Goal: Task Accomplishment & Management: Use online tool/utility

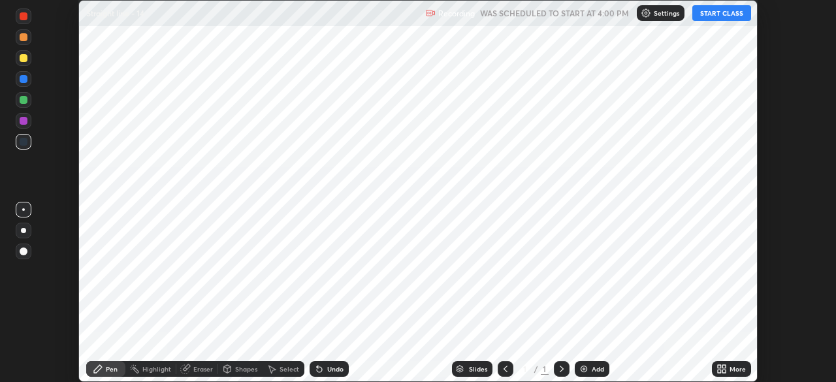
scroll to position [382, 835]
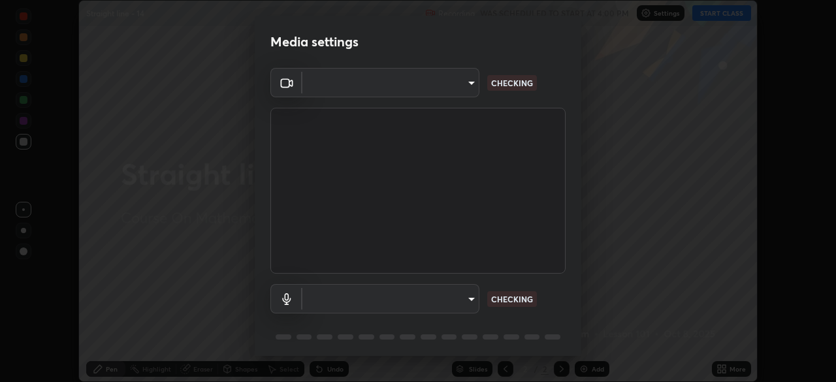
type input "6c2cbd707de14d6f22ad6aa38dcece7be3c4addb00b53b9d4bb55d2e14cdbb5a"
click at [463, 302] on body "Erase all Straight line - 14 Recording WAS SCHEDULED TO START AT 4:00 PM Settin…" at bounding box center [418, 191] width 836 height 382
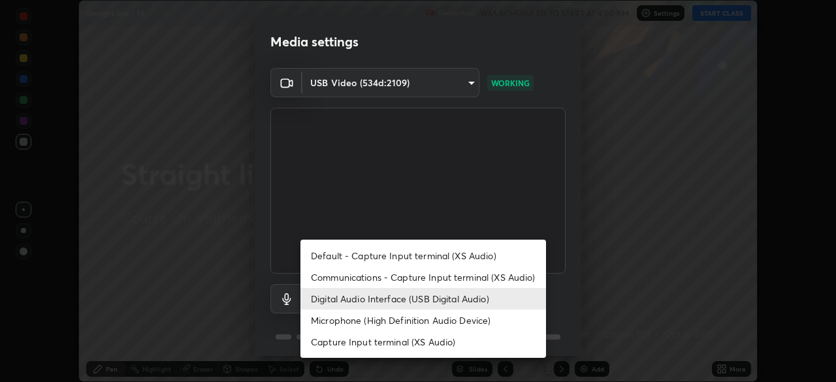
click at [437, 343] on li "Capture Input terminal (XS Audio)" at bounding box center [422, 342] width 245 height 22
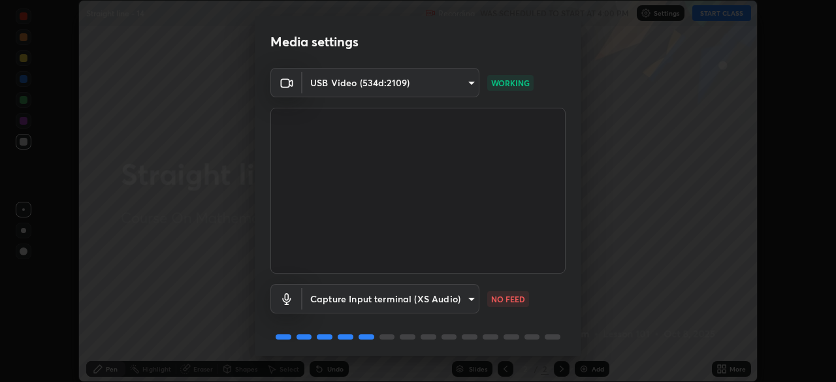
click at [450, 298] on body "Erase all Straight line - 14 Recording WAS SCHEDULED TO START AT 4:00 PM Settin…" at bounding box center [418, 191] width 836 height 382
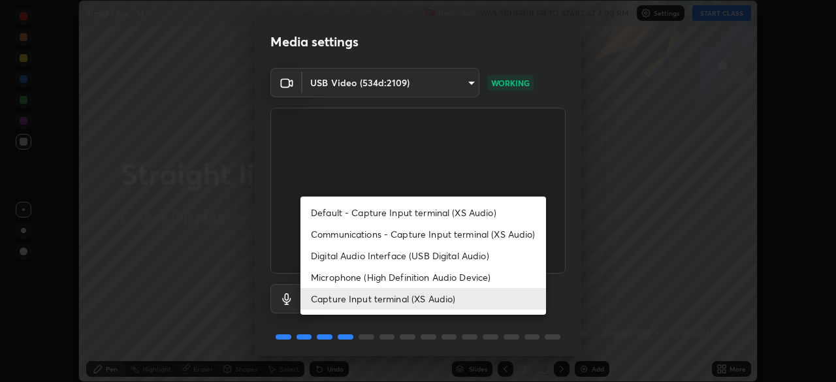
click at [450, 279] on li "Microphone (High Definition Audio Device)" at bounding box center [422, 277] width 245 height 22
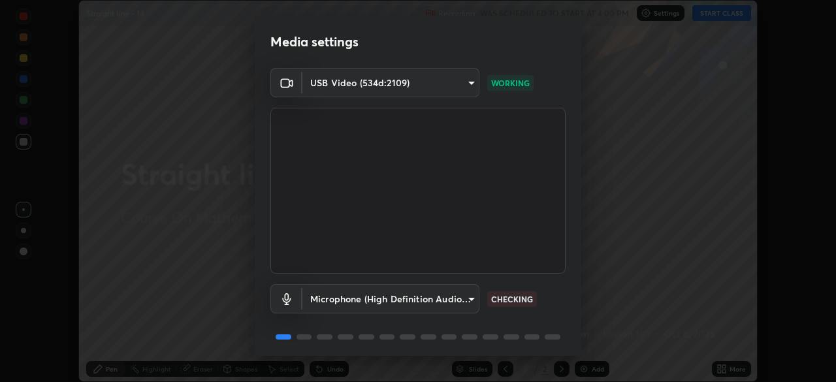
click at [453, 301] on body "Erase all Straight line - 14 Recording WAS SCHEDULED TO START AT 4:00 PM Settin…" at bounding box center [418, 191] width 836 height 382
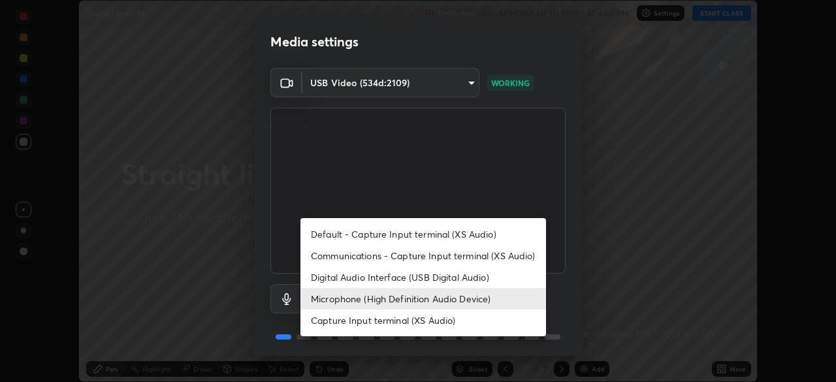
click at [445, 276] on li "Digital Audio Interface (USB Digital Audio)" at bounding box center [422, 277] width 245 height 22
type input "a04182e21108c85d7916f07b11aecbae7481a943fa3278afba10e3a8588275b1"
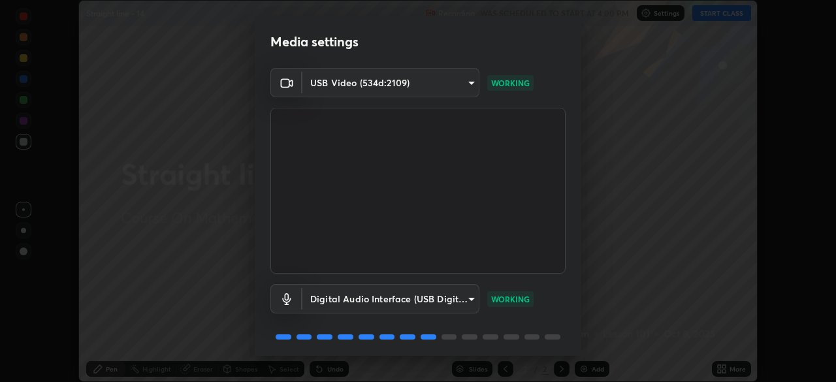
scroll to position [46, 0]
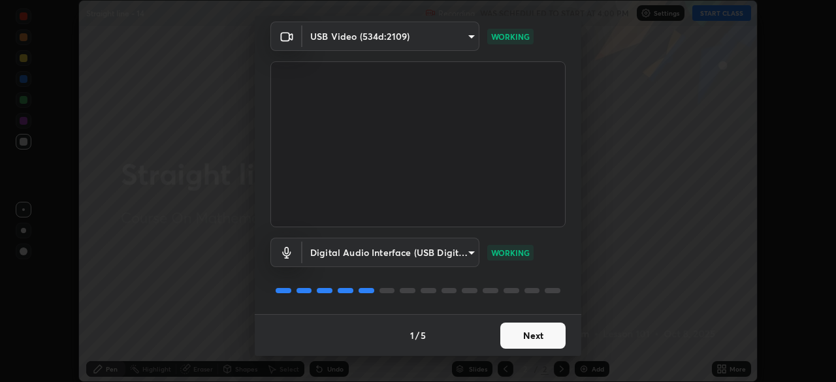
click at [531, 330] on button "Next" at bounding box center [532, 335] width 65 height 26
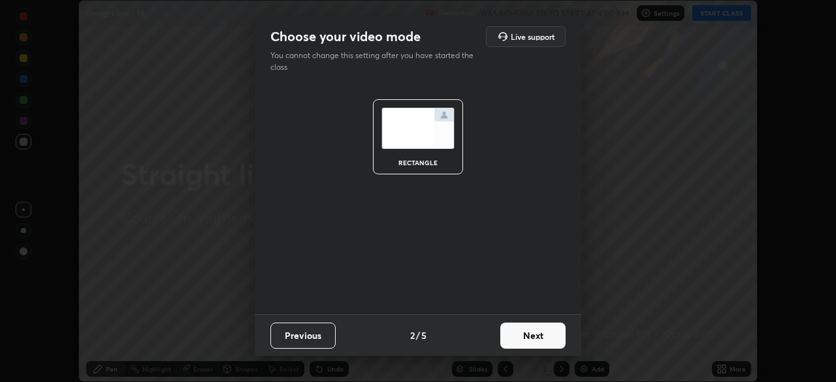
scroll to position [0, 0]
click at [533, 336] on button "Next" at bounding box center [532, 335] width 65 height 26
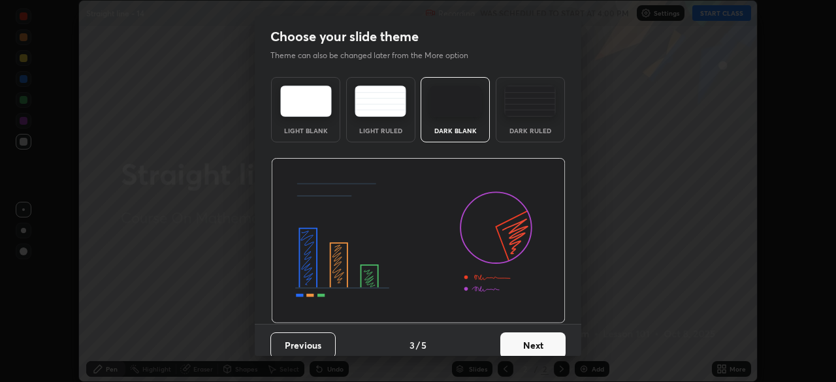
click at [536, 335] on button "Next" at bounding box center [532, 345] width 65 height 26
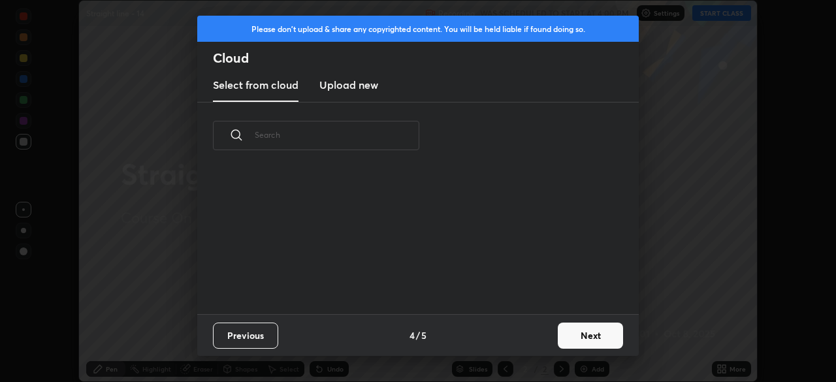
click at [573, 336] on button "Next" at bounding box center [590, 335] width 65 height 26
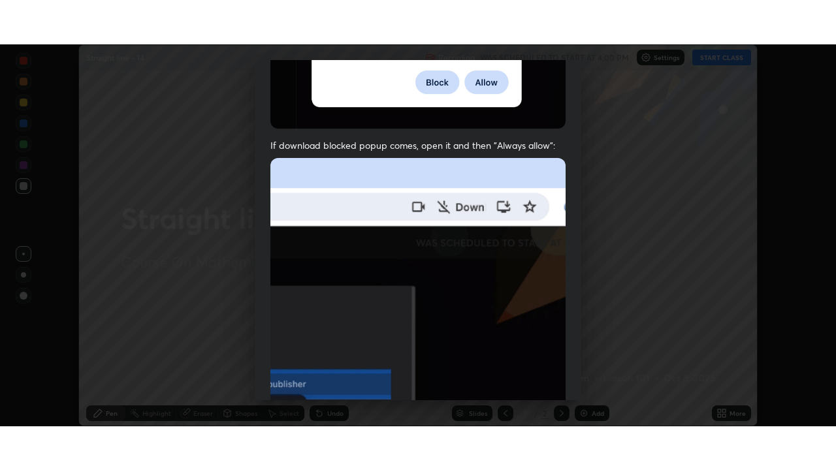
scroll to position [313, 0]
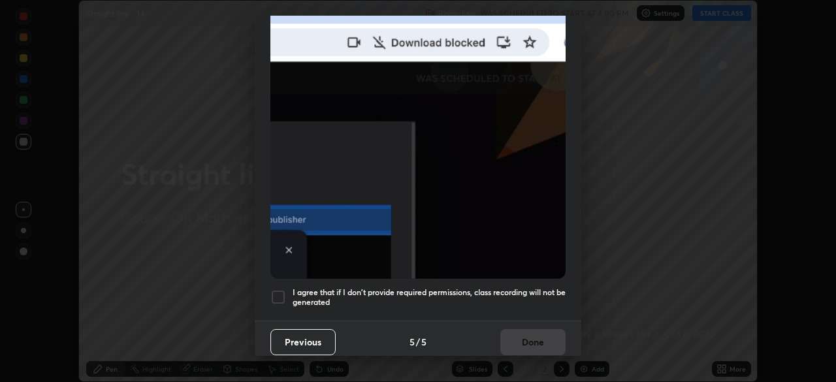
click at [509, 287] on h5 "I agree that if I don't provide required permissions, class recording will not …" at bounding box center [428, 297] width 273 height 20
click at [530, 336] on button "Done" at bounding box center [532, 342] width 65 height 26
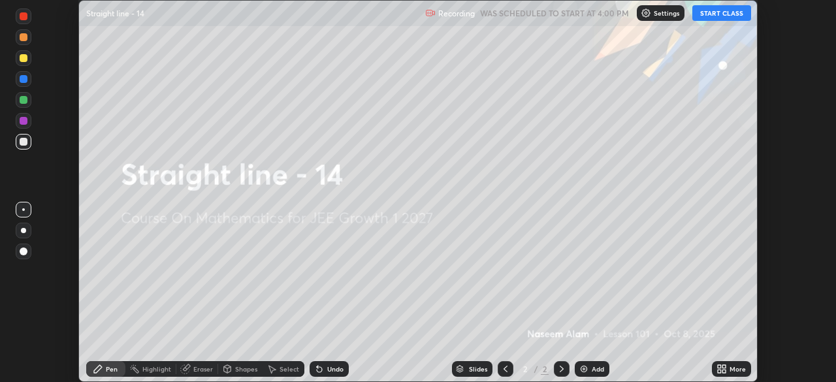
click at [719, 371] on icon at bounding box center [718, 370] width 3 height 3
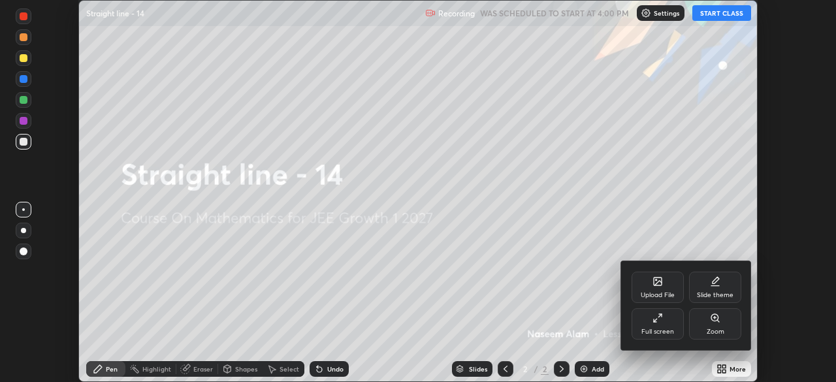
click at [657, 311] on div "Full screen" at bounding box center [657, 323] width 52 height 31
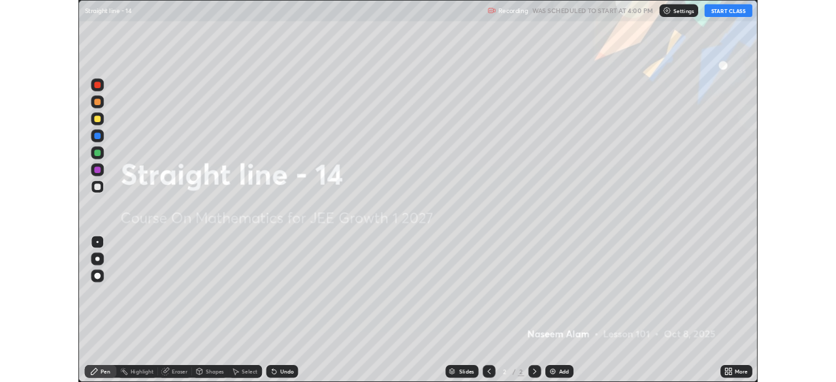
scroll to position [470, 836]
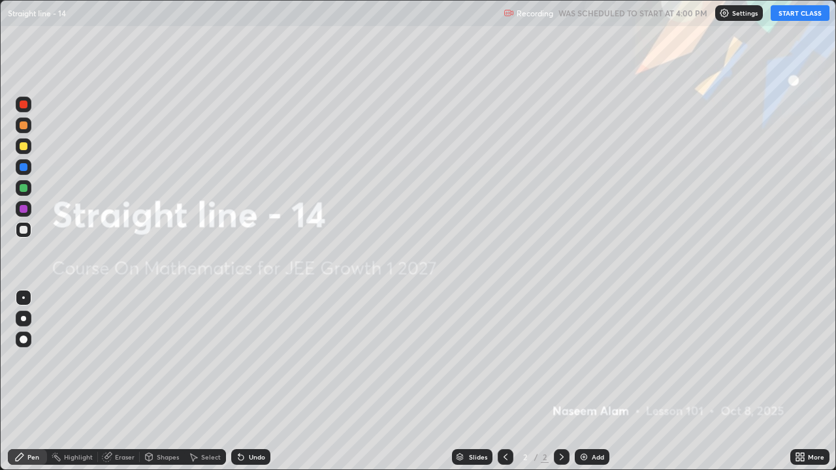
click at [794, 14] on button "START CLASS" at bounding box center [799, 13] width 59 height 16
click at [802, 381] on icon at bounding box center [801, 454] width 3 height 3
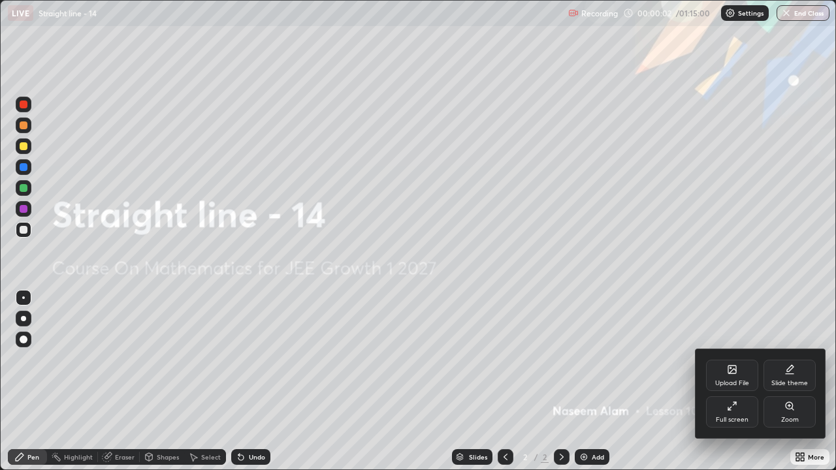
click at [743, 381] on div "Full screen" at bounding box center [731, 419] width 33 height 7
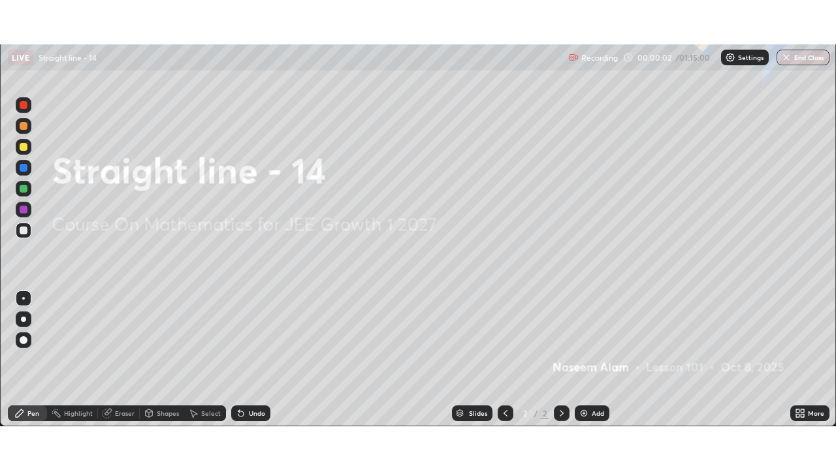
scroll to position [64900, 64446]
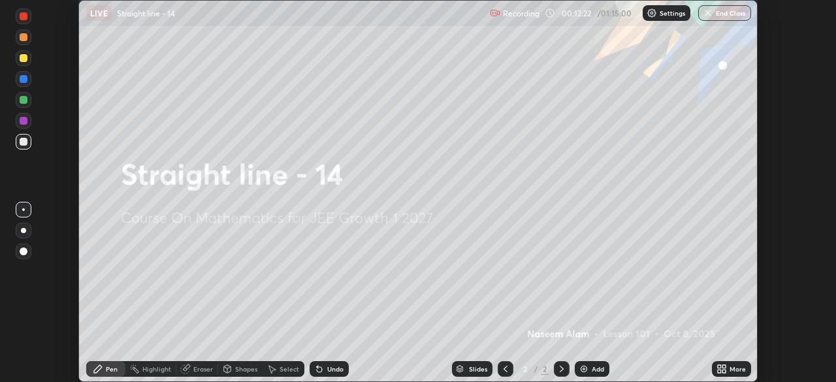
click at [731, 371] on div "More" at bounding box center [737, 369] width 16 height 7
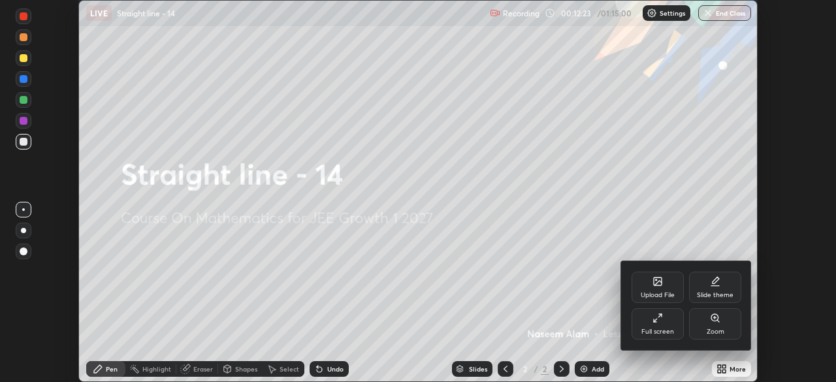
click at [663, 322] on div "Full screen" at bounding box center [657, 323] width 52 height 31
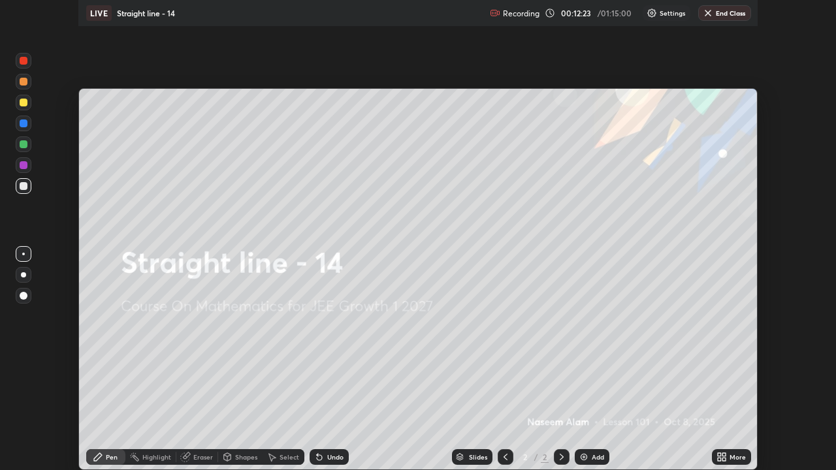
scroll to position [470, 836]
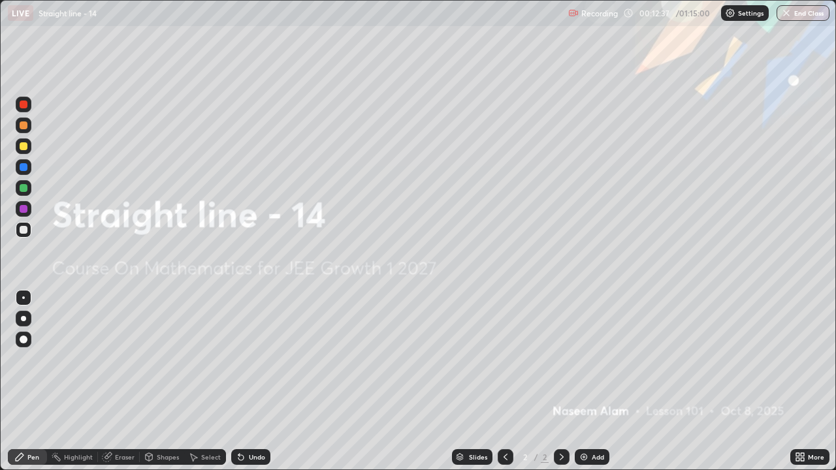
click at [604, 381] on div "Add" at bounding box center [591, 457] width 35 height 16
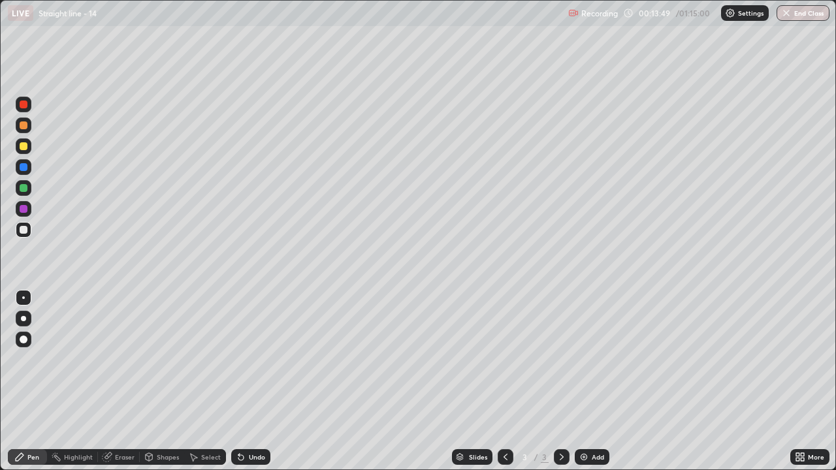
click at [157, 381] on div "Shapes" at bounding box center [168, 457] width 22 height 7
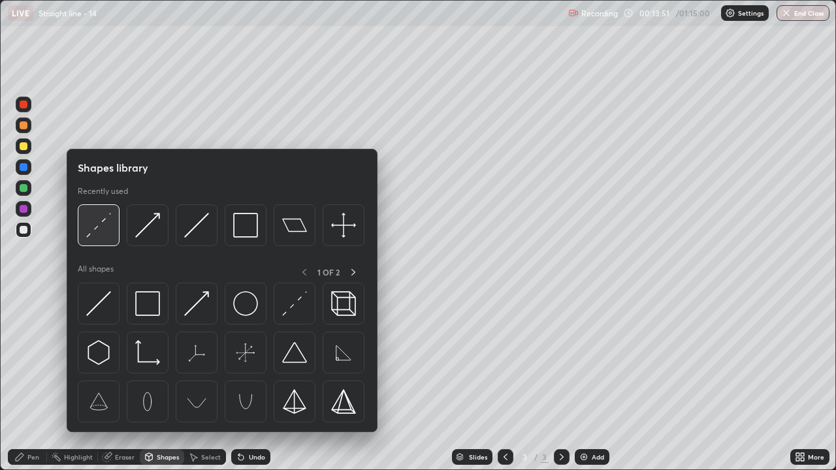
click at [94, 221] on img at bounding box center [98, 225] width 25 height 25
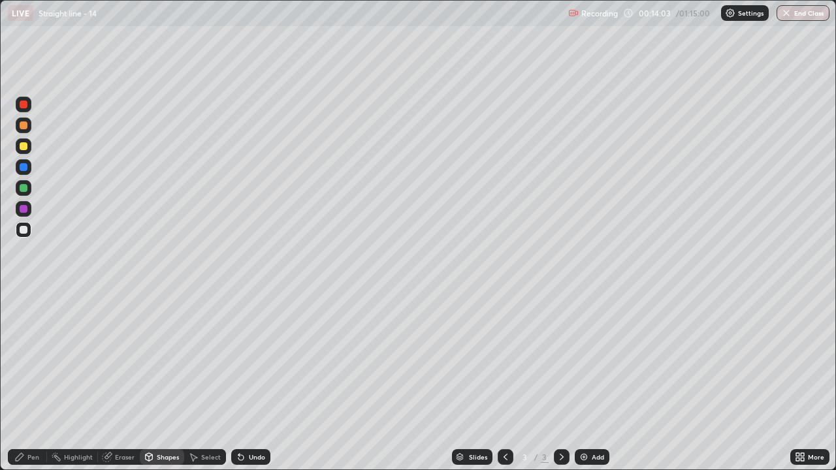
click at [24, 231] on div at bounding box center [24, 230] width 8 height 8
click at [20, 381] on icon at bounding box center [20, 457] width 8 height 8
click at [24, 145] on div at bounding box center [24, 146] width 8 height 8
click at [157, 381] on div "Shapes" at bounding box center [168, 457] width 22 height 7
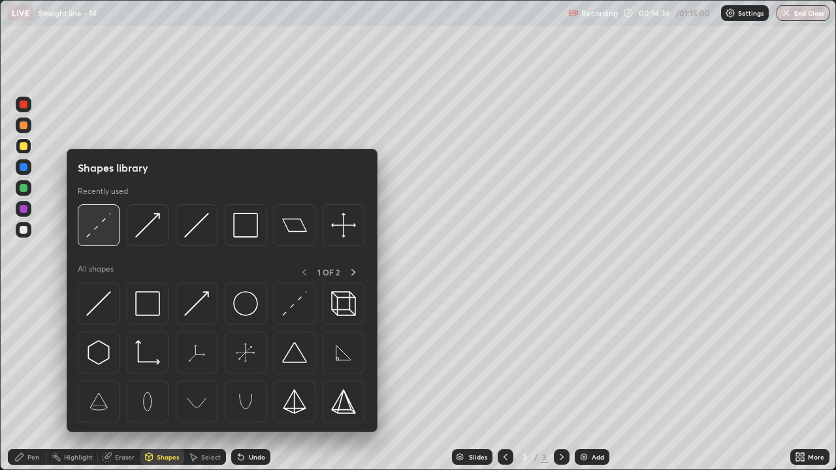
click at [101, 233] on img at bounding box center [98, 225] width 25 height 25
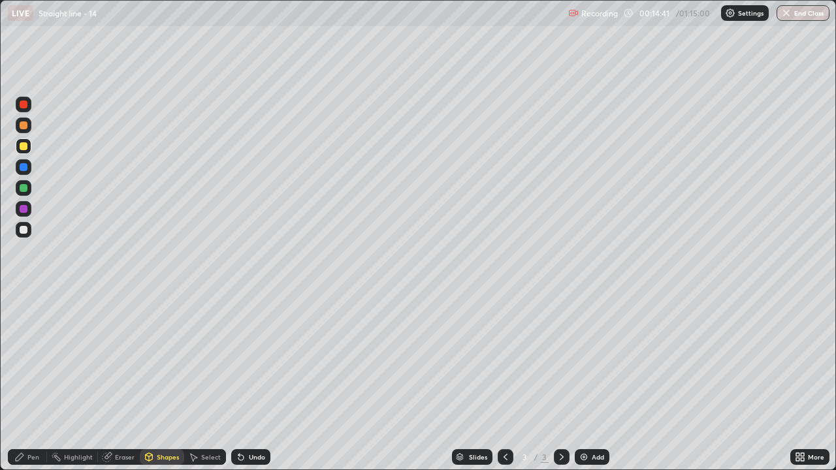
click at [16, 381] on icon at bounding box center [20, 457] width 8 height 8
click at [591, 381] on div "Add" at bounding box center [597, 457] width 12 height 7
click at [23, 231] on div at bounding box center [24, 230] width 8 height 8
click at [22, 149] on div at bounding box center [24, 146] width 8 height 8
click at [155, 381] on div "Shapes" at bounding box center [162, 457] width 44 height 16
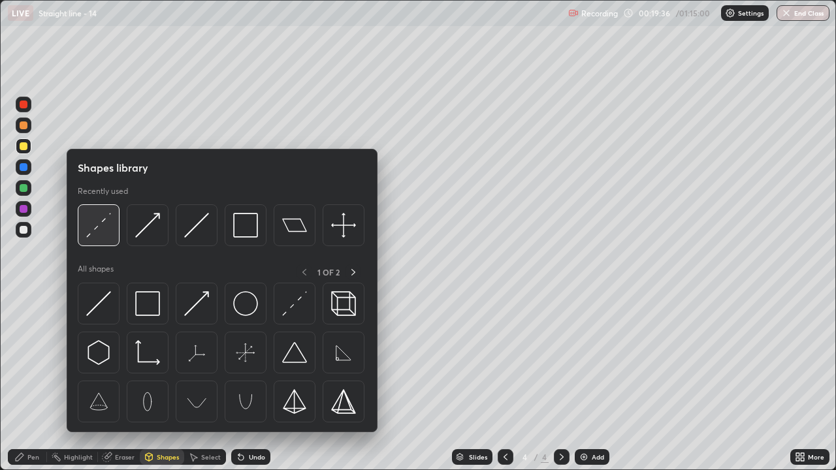
click at [101, 231] on img at bounding box center [98, 225] width 25 height 25
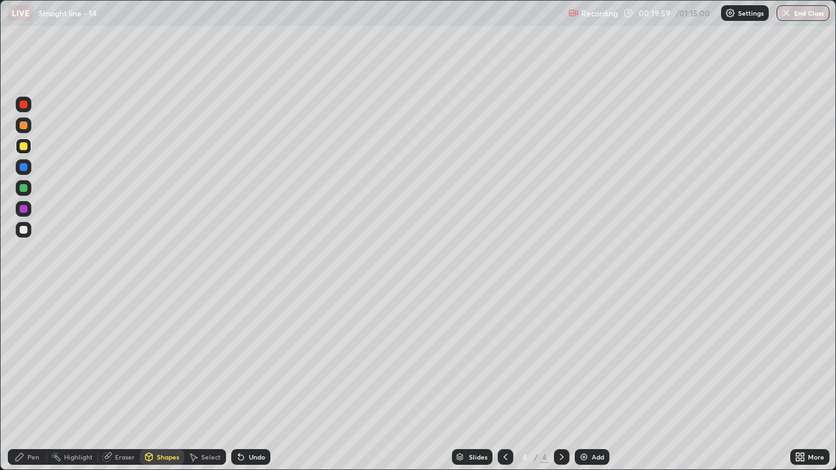
click at [23, 233] on div at bounding box center [24, 230] width 8 height 8
click at [27, 381] on div "Pen" at bounding box center [27, 457] width 39 height 16
click at [123, 381] on div "Eraser" at bounding box center [125, 457] width 20 height 7
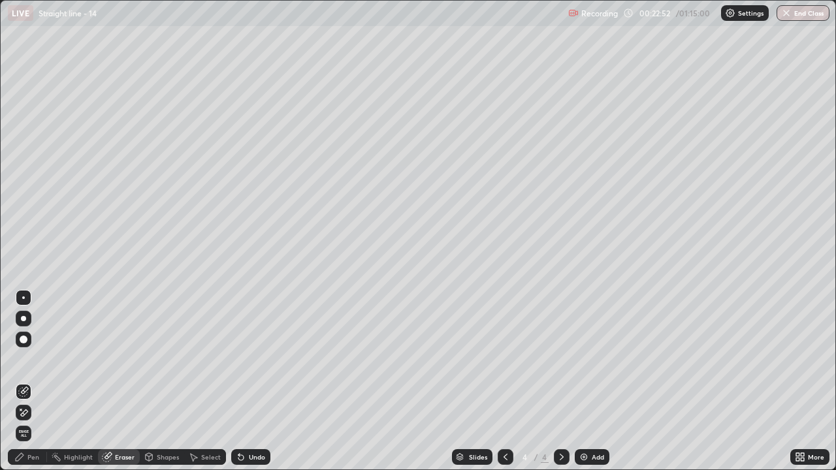
click at [32, 381] on div "Pen" at bounding box center [27, 457] width 39 height 16
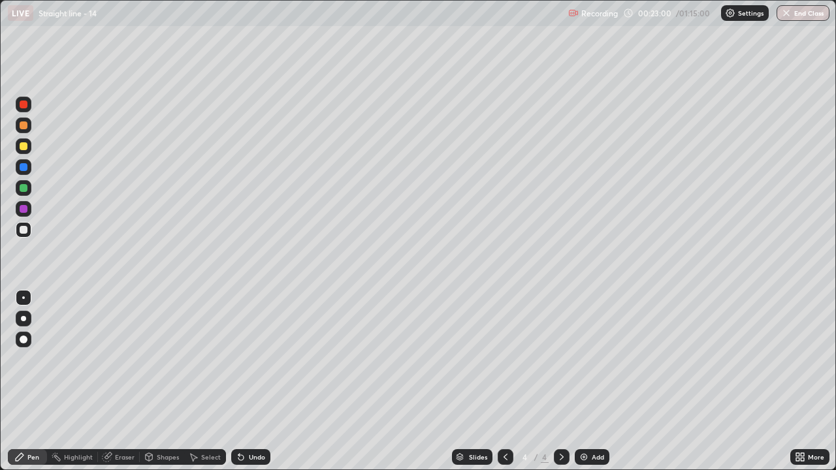
click at [123, 381] on div "Eraser" at bounding box center [125, 457] width 20 height 7
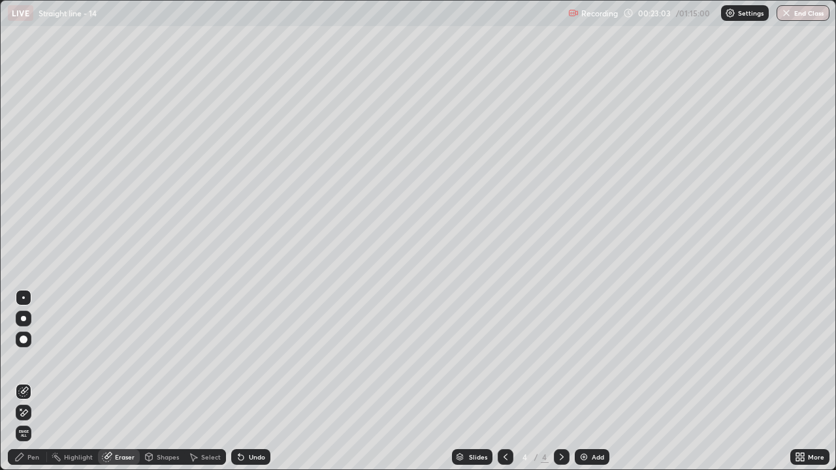
click at [24, 381] on div "Pen" at bounding box center [27, 457] width 39 height 16
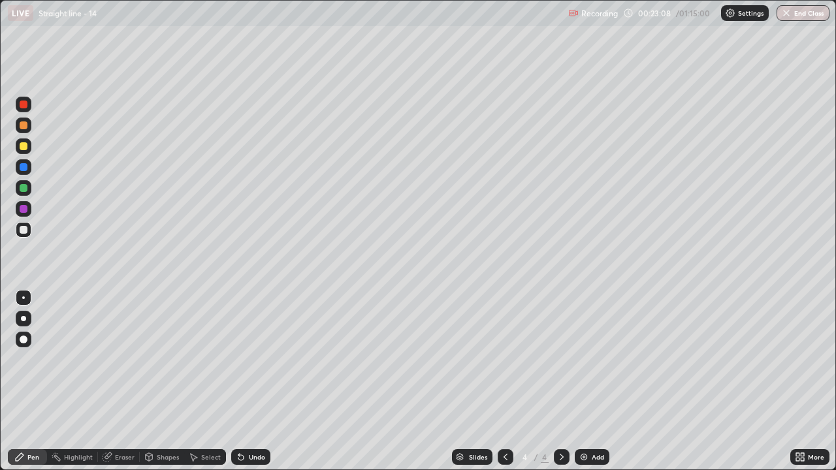
click at [120, 381] on div "Eraser" at bounding box center [125, 457] width 20 height 7
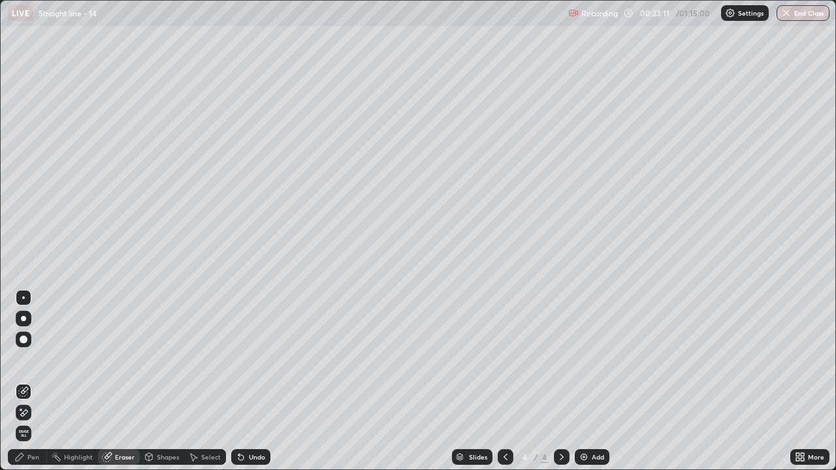
click at [20, 381] on div "Pen" at bounding box center [27, 457] width 39 height 16
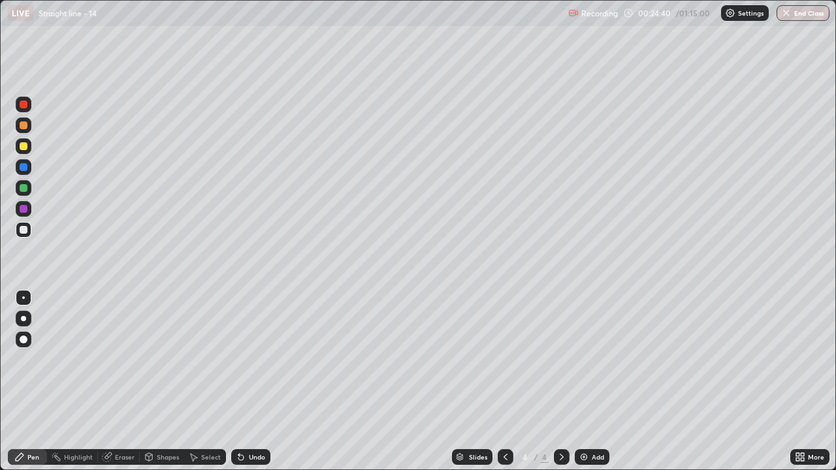
click at [206, 381] on div "Select" at bounding box center [211, 457] width 20 height 7
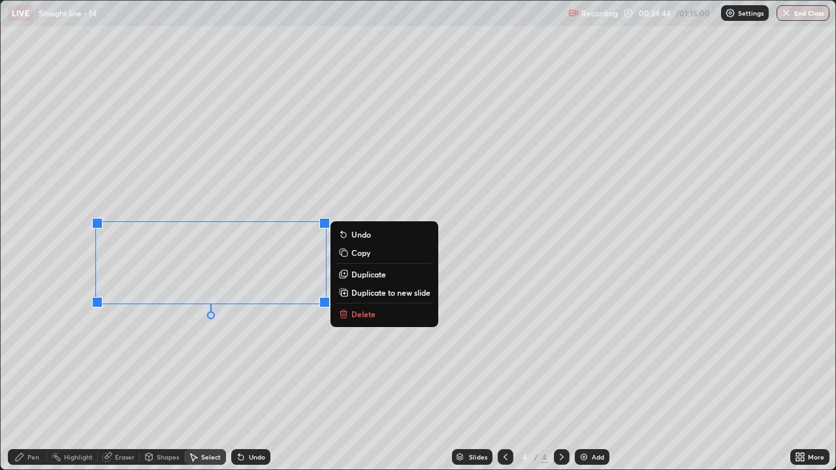
click at [357, 313] on p "Delete" at bounding box center [363, 314] width 24 height 10
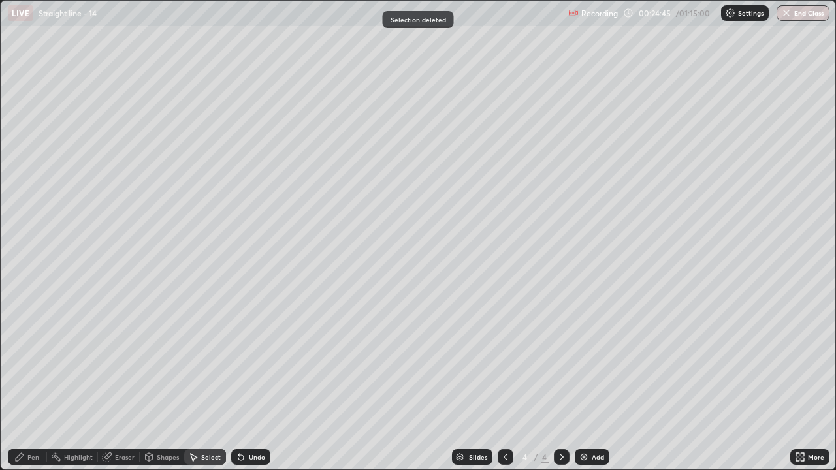
click at [23, 381] on icon at bounding box center [19, 457] width 10 height 10
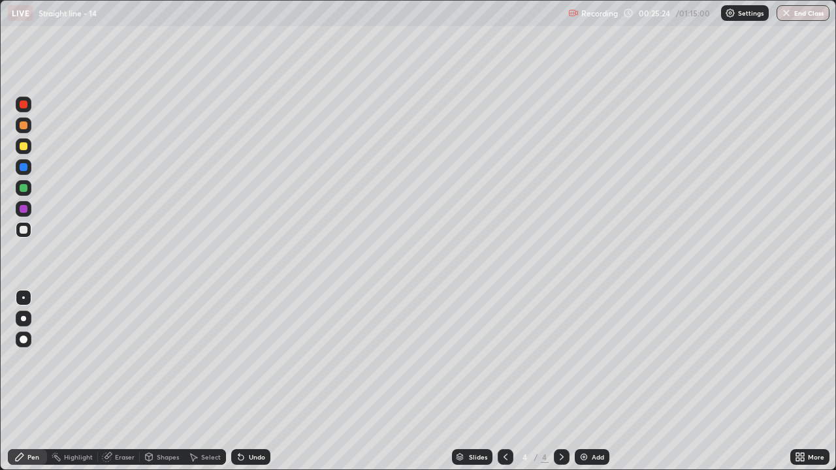
click at [27, 149] on div at bounding box center [24, 146] width 16 height 16
click at [27, 229] on div at bounding box center [24, 230] width 8 height 8
click at [26, 208] on div at bounding box center [24, 209] width 8 height 8
click at [165, 381] on div "Shapes" at bounding box center [168, 457] width 22 height 7
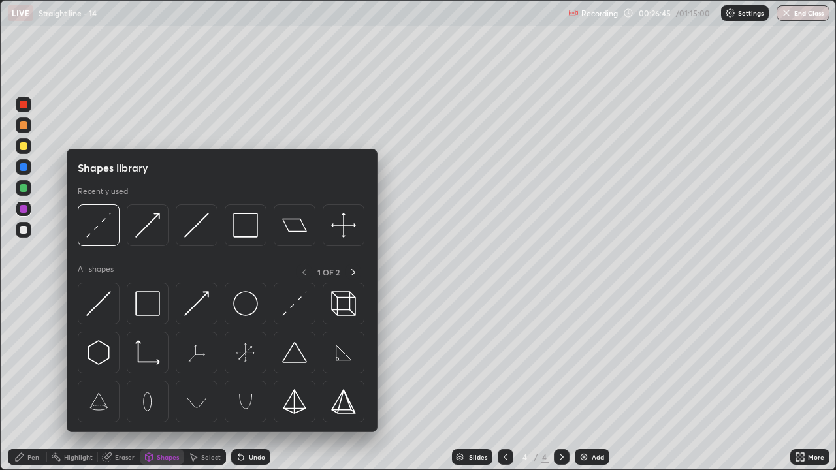
click at [167, 381] on div "Shapes" at bounding box center [168, 457] width 22 height 7
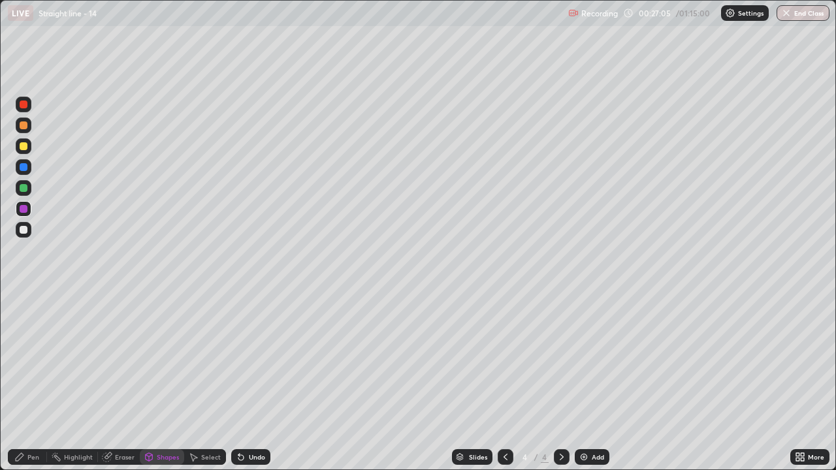
click at [29, 381] on div "Pen" at bounding box center [33, 457] width 12 height 7
click at [23, 147] on div at bounding box center [24, 146] width 8 height 8
click at [25, 166] on div at bounding box center [24, 167] width 8 height 8
click at [253, 381] on div "Undo" at bounding box center [257, 457] width 16 height 7
click at [252, 381] on div "Undo" at bounding box center [257, 457] width 16 height 7
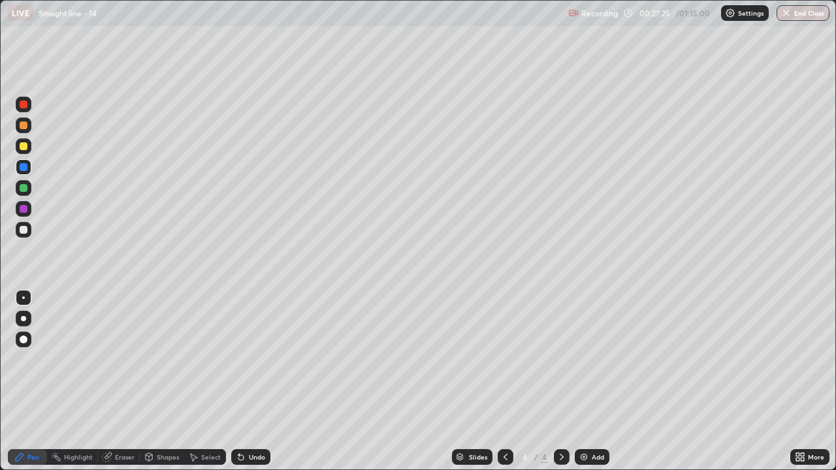
click at [254, 381] on div "Undo" at bounding box center [250, 457] width 39 height 16
click at [254, 381] on div "Undo" at bounding box center [257, 457] width 16 height 7
click at [255, 381] on div "Undo" at bounding box center [257, 457] width 16 height 7
click at [253, 381] on div "Undo" at bounding box center [257, 457] width 16 height 7
click at [118, 381] on div "Eraser" at bounding box center [125, 457] width 20 height 7
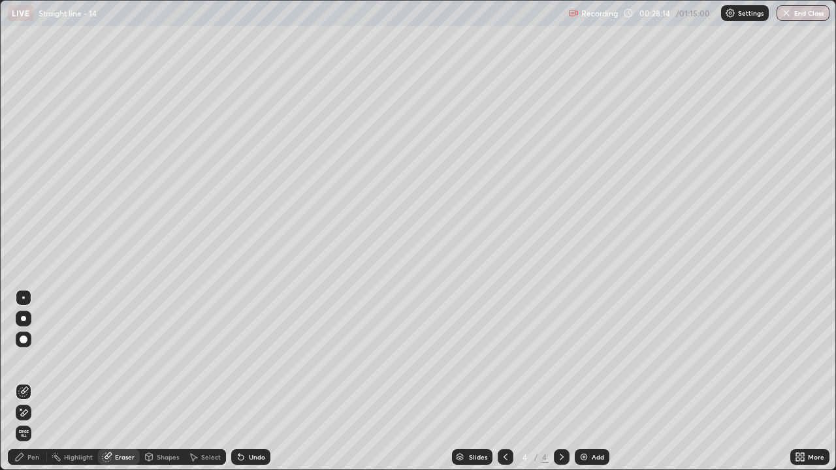
click at [29, 381] on div "Pen" at bounding box center [27, 457] width 39 height 16
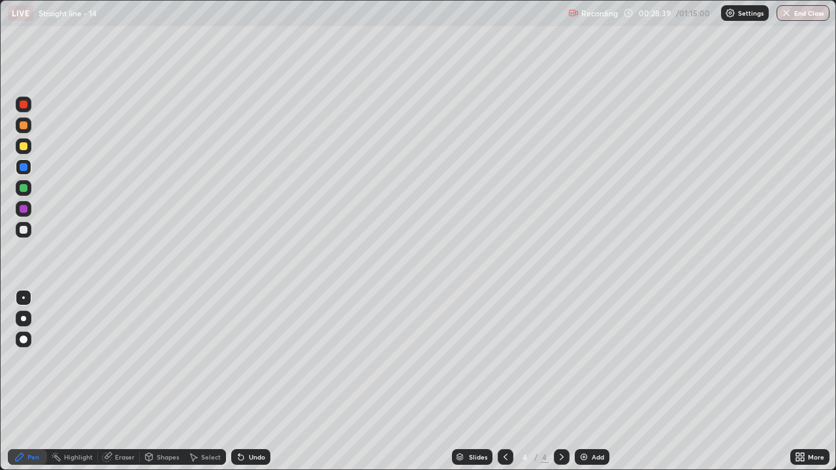
click at [25, 231] on div at bounding box center [24, 230] width 8 height 8
click at [253, 381] on div "Undo" at bounding box center [257, 457] width 16 height 7
click at [257, 381] on div "Undo" at bounding box center [257, 457] width 16 height 7
click at [253, 381] on div "Undo" at bounding box center [257, 457] width 16 height 7
click at [255, 381] on div "Undo" at bounding box center [257, 457] width 16 height 7
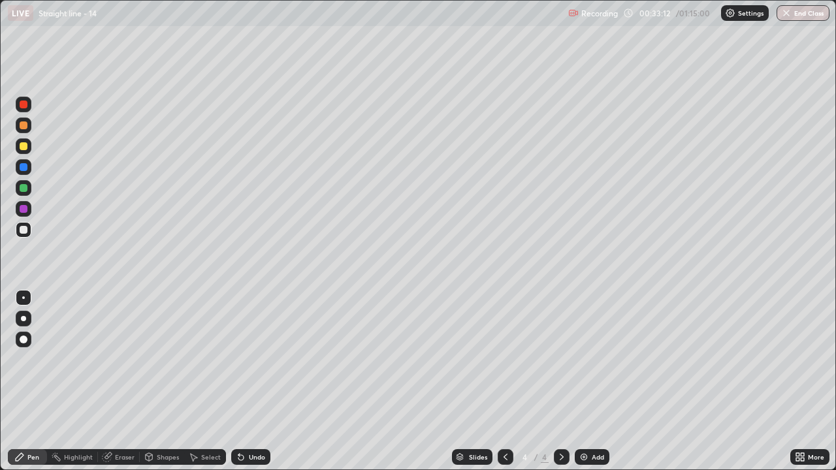
click at [595, 381] on div "Add" at bounding box center [591, 457] width 35 height 16
click at [503, 381] on icon at bounding box center [505, 457] width 10 height 10
click at [560, 381] on icon at bounding box center [561, 457] width 10 height 10
click at [593, 381] on div "Add" at bounding box center [597, 457] width 12 height 7
click at [160, 381] on div "Shapes" at bounding box center [162, 457] width 44 height 16
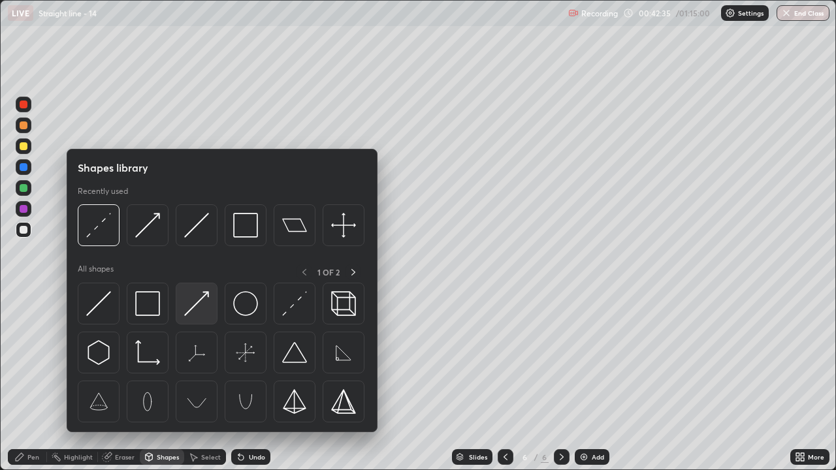
click at [191, 309] on img at bounding box center [196, 303] width 25 height 25
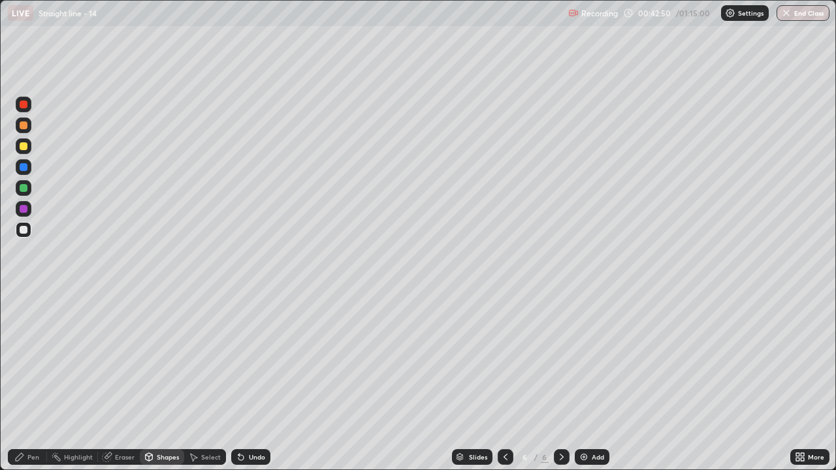
click at [28, 381] on div "Pen" at bounding box center [33, 457] width 12 height 7
click at [163, 381] on div "Shapes" at bounding box center [168, 457] width 22 height 7
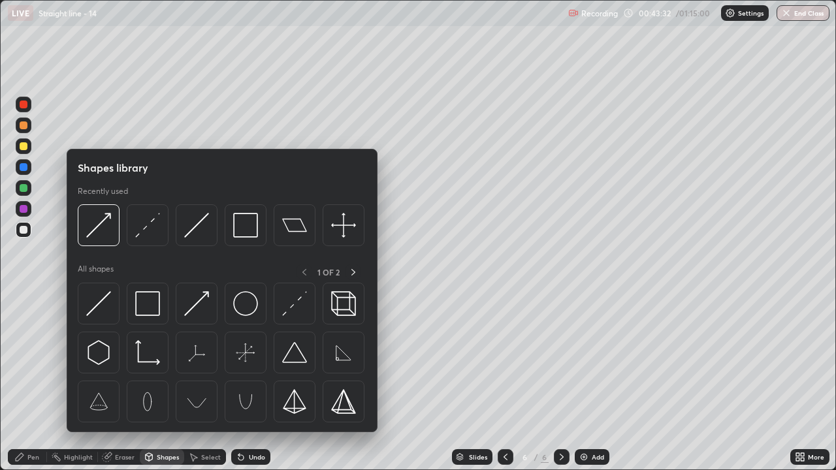
click at [23, 148] on div at bounding box center [24, 146] width 8 height 8
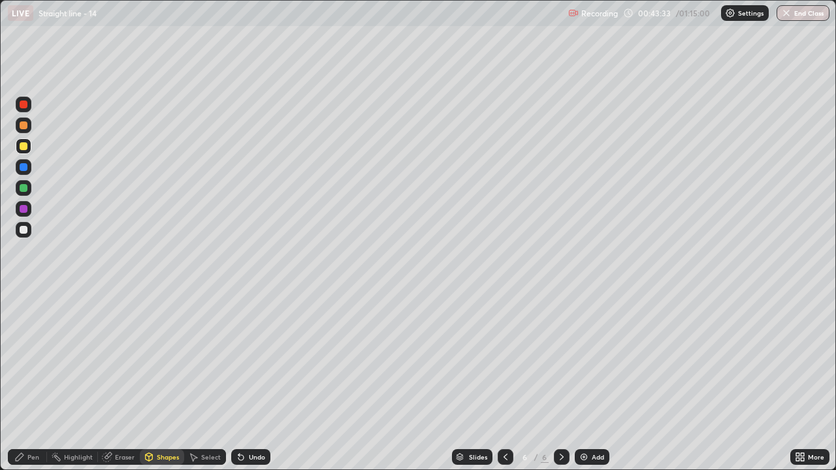
click at [170, 381] on div "Shapes" at bounding box center [168, 457] width 22 height 7
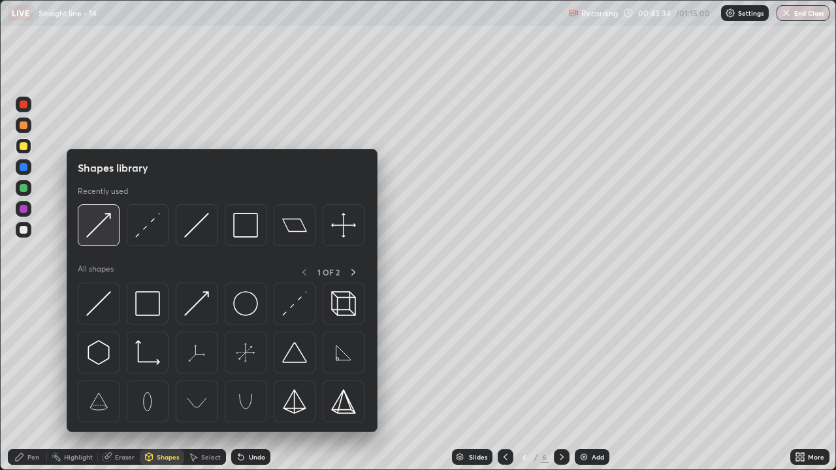
click at [99, 228] on img at bounding box center [98, 225] width 25 height 25
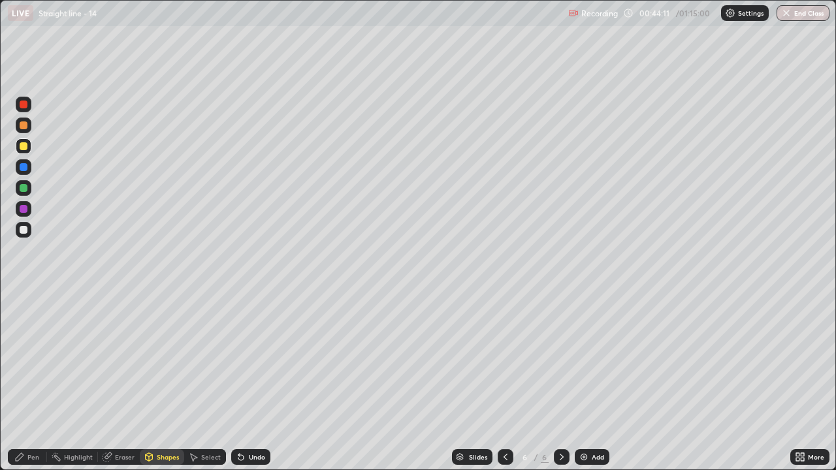
click at [24, 381] on icon at bounding box center [19, 457] width 10 height 10
click at [24, 232] on div at bounding box center [24, 230] width 8 height 8
click at [249, 381] on div "Undo" at bounding box center [257, 457] width 16 height 7
click at [251, 381] on div "Undo" at bounding box center [257, 457] width 16 height 7
click at [253, 381] on div "Undo" at bounding box center [257, 457] width 16 height 7
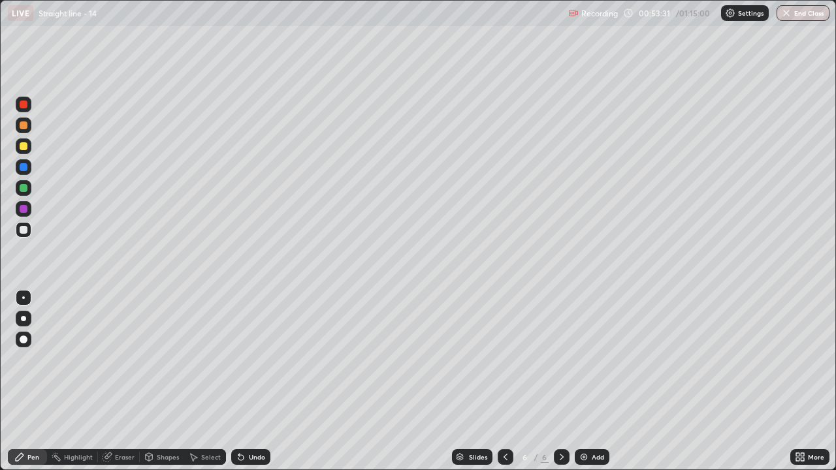
click at [253, 381] on div "Undo" at bounding box center [257, 457] width 16 height 7
click at [255, 381] on div "Undo" at bounding box center [257, 457] width 16 height 7
click at [258, 381] on div "Undo" at bounding box center [257, 457] width 16 height 7
click at [257, 381] on div "Undo" at bounding box center [257, 457] width 16 height 7
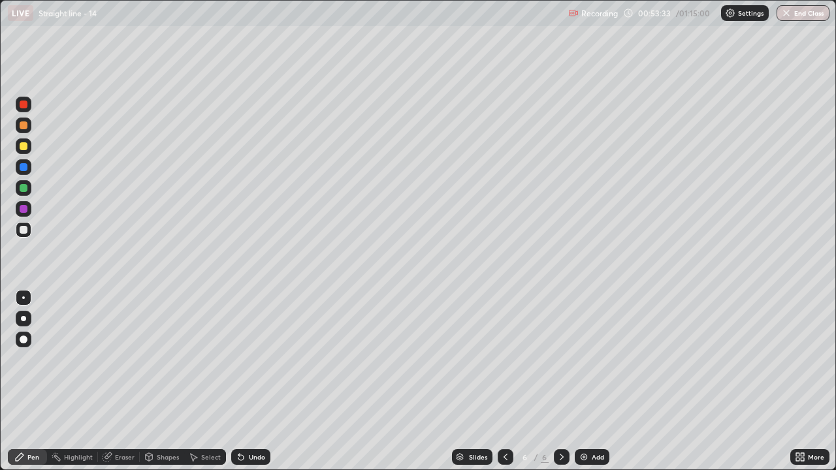
click at [253, 381] on div "Undo" at bounding box center [257, 457] width 16 height 7
click at [582, 381] on img at bounding box center [583, 457] width 10 height 10
click at [259, 381] on div "Undo" at bounding box center [257, 457] width 16 height 7
click at [255, 381] on div "Undo" at bounding box center [257, 457] width 16 height 7
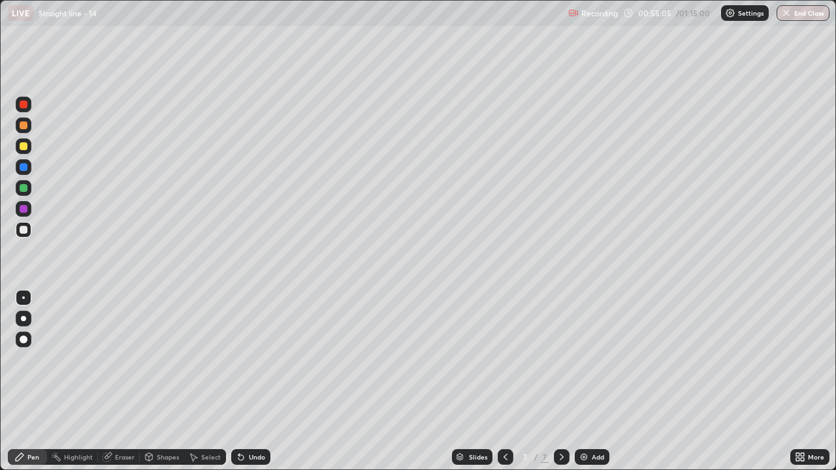
click at [255, 381] on div "Undo" at bounding box center [257, 457] width 16 height 7
click at [252, 381] on div "Undo" at bounding box center [250, 457] width 39 height 16
click at [585, 381] on img at bounding box center [583, 457] width 10 height 10
click at [507, 381] on div at bounding box center [505, 457] width 16 height 16
click at [561, 381] on icon at bounding box center [561, 457] width 4 height 7
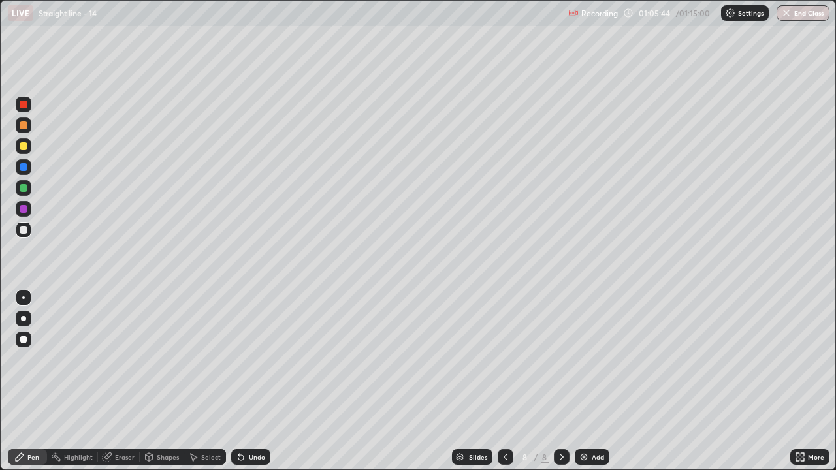
click at [158, 381] on div "Shapes" at bounding box center [168, 457] width 22 height 7
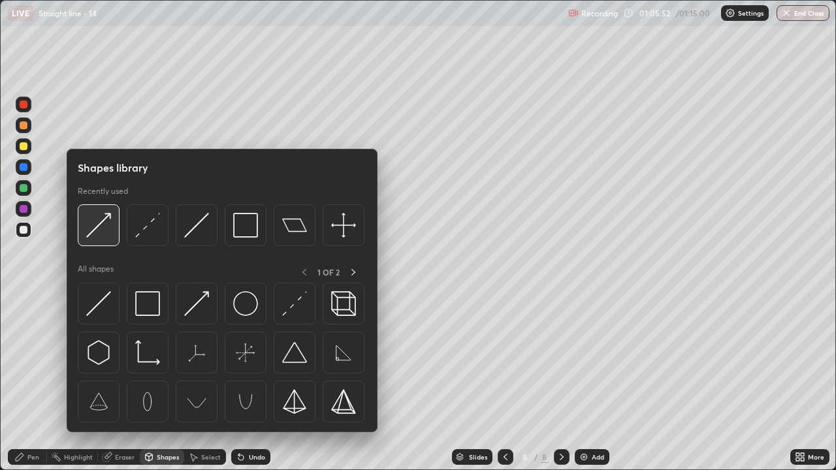
click at [97, 228] on img at bounding box center [98, 225] width 25 height 25
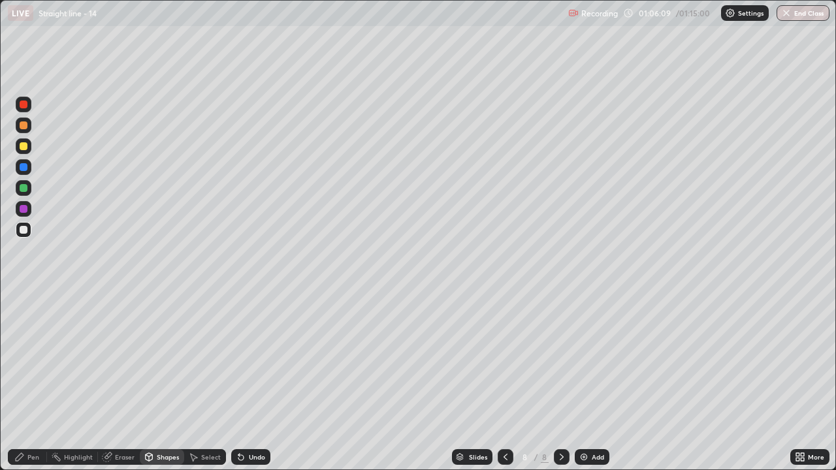
click at [208, 381] on div "Select" at bounding box center [211, 457] width 20 height 7
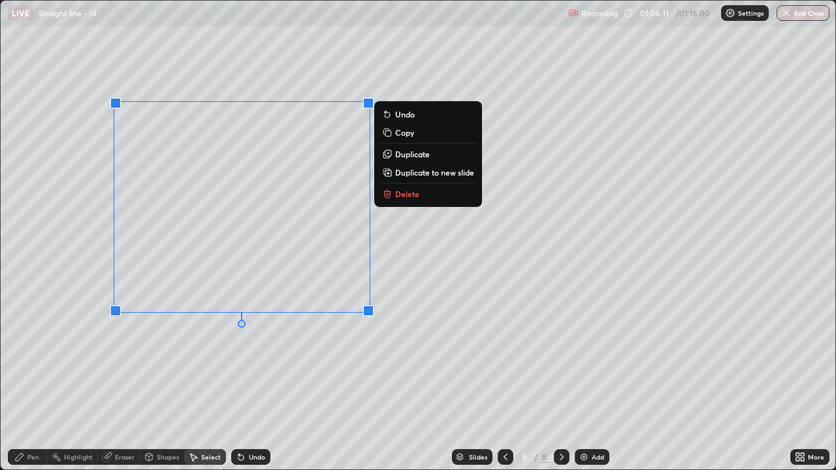
click at [402, 156] on p "Duplicate" at bounding box center [412, 154] width 35 height 10
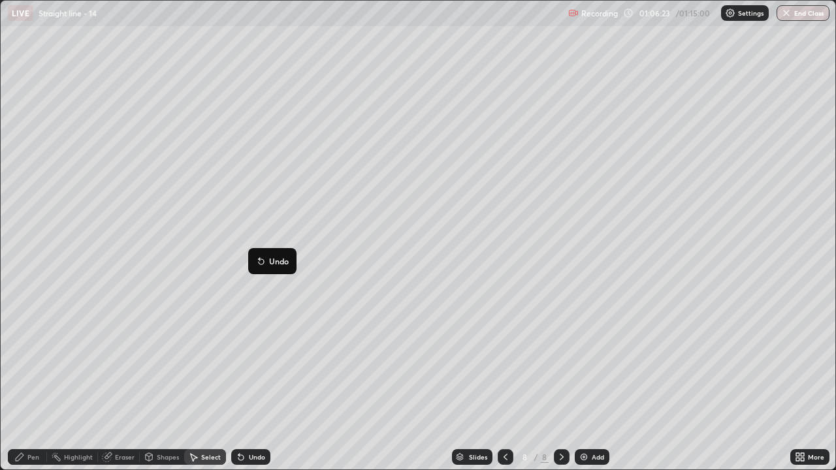
click at [261, 262] on icon at bounding box center [261, 261] width 5 height 5
click at [254, 381] on div "Undo" at bounding box center [257, 457] width 16 height 7
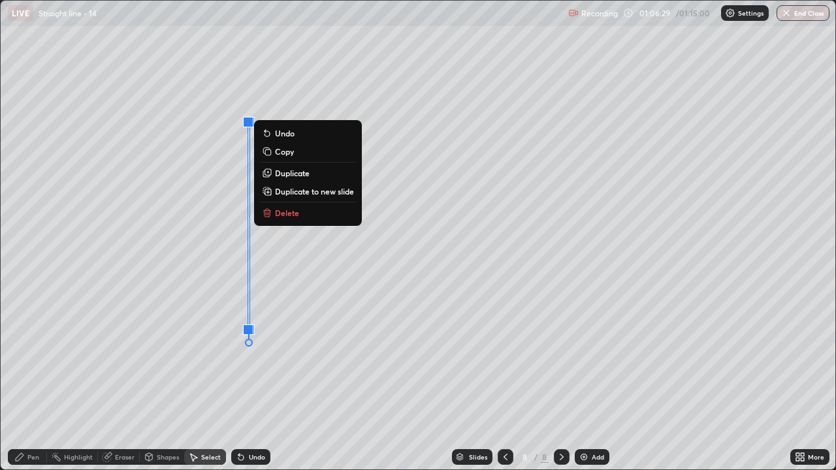
click at [276, 312] on div "0 ° Undo Copy Duplicate Duplicate to new slide Delete" at bounding box center [418, 235] width 834 height 469
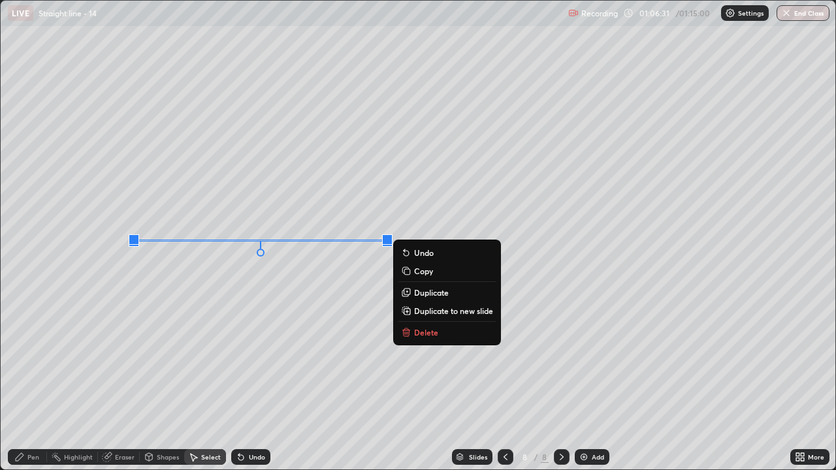
click at [277, 285] on div "0 ° Undo Copy Duplicate Duplicate to new slide Delete" at bounding box center [418, 235] width 834 height 469
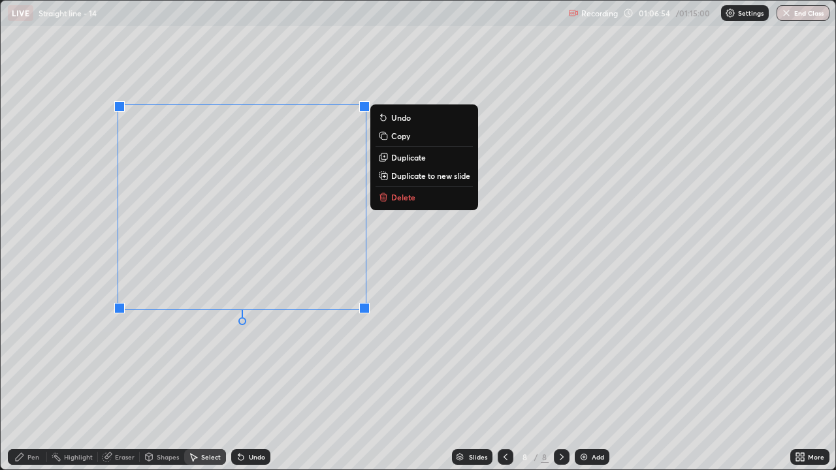
click at [26, 381] on div "Pen" at bounding box center [27, 457] width 39 height 16
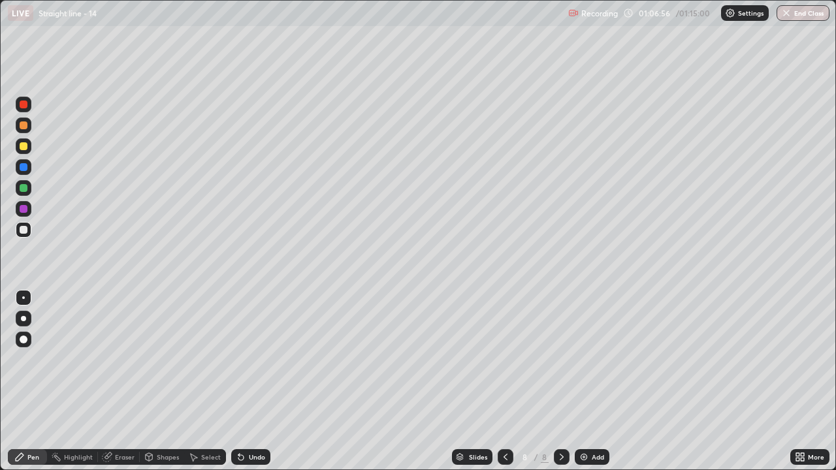
click at [23, 144] on div at bounding box center [24, 146] width 8 height 8
click at [157, 381] on div "Shapes" at bounding box center [168, 457] width 22 height 7
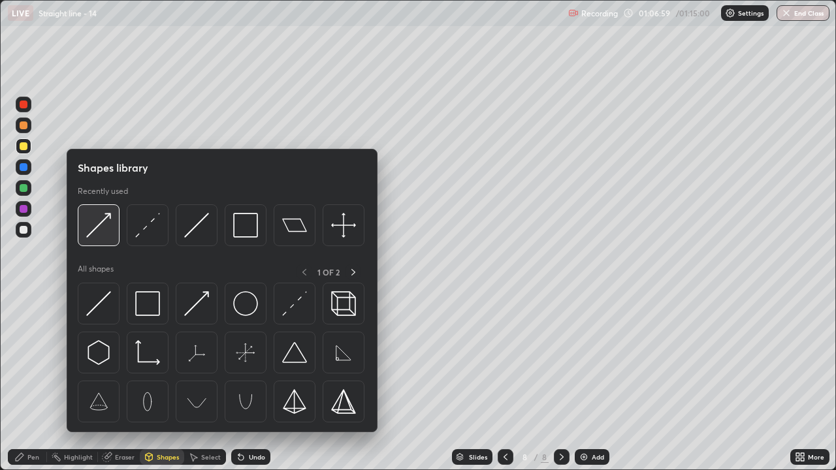
click at [104, 226] on img at bounding box center [98, 225] width 25 height 25
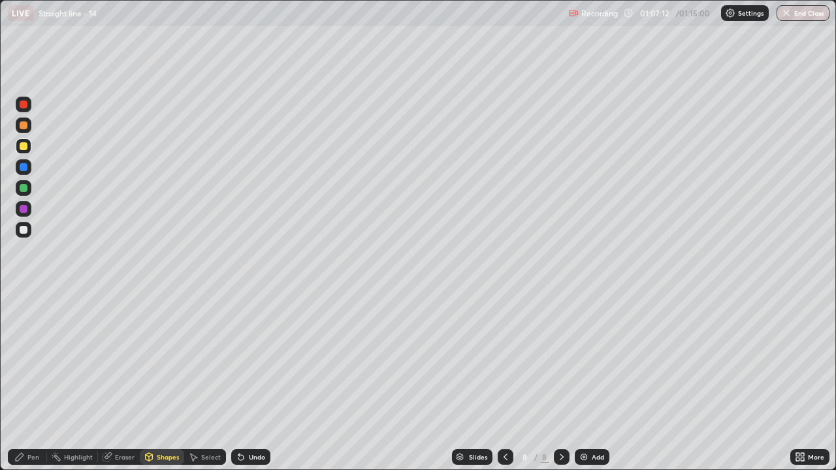
click at [31, 381] on div "Pen" at bounding box center [33, 457] width 12 height 7
click at [26, 232] on div at bounding box center [24, 230] width 8 height 8
click at [22, 146] on div at bounding box center [24, 146] width 8 height 8
click at [24, 228] on div at bounding box center [24, 230] width 8 height 8
click at [120, 381] on div "Eraser" at bounding box center [119, 457] width 42 height 16
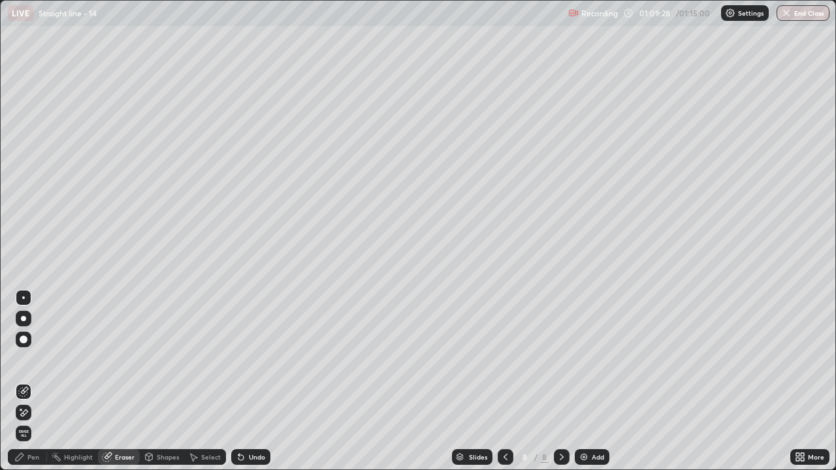
click at [23, 381] on icon at bounding box center [19, 457] width 10 height 10
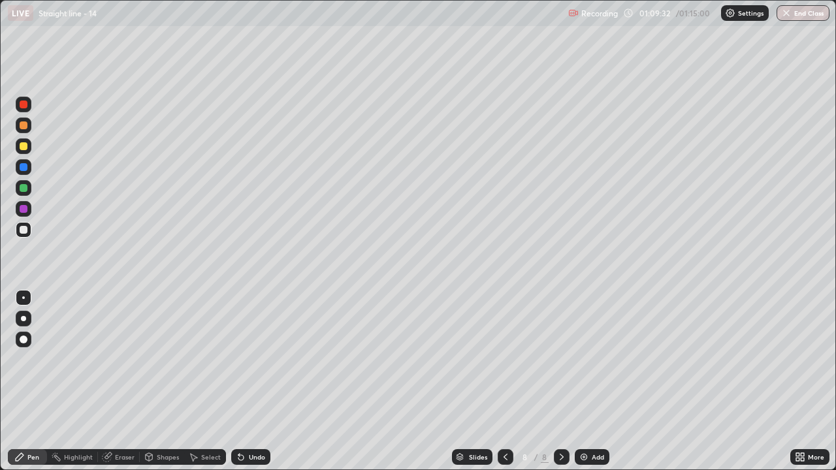
click at [22, 146] on div at bounding box center [24, 146] width 8 height 8
click at [26, 232] on div at bounding box center [24, 230] width 8 height 8
click at [27, 193] on div at bounding box center [24, 188] width 16 height 16
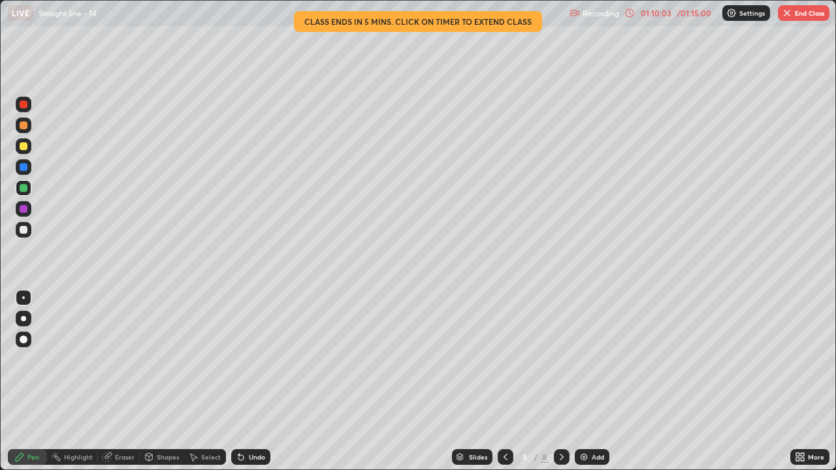
click at [249, 381] on div "Undo" at bounding box center [257, 457] width 16 height 7
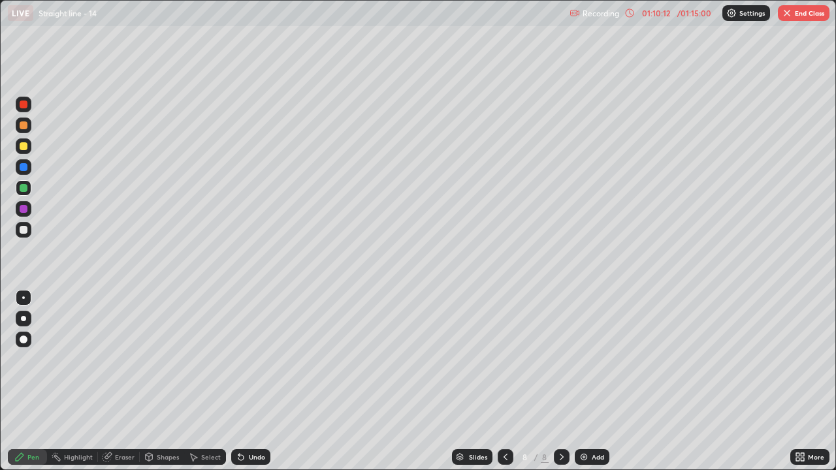
click at [248, 381] on div "Undo" at bounding box center [250, 457] width 39 height 16
click at [210, 381] on div "Select" at bounding box center [211, 457] width 20 height 7
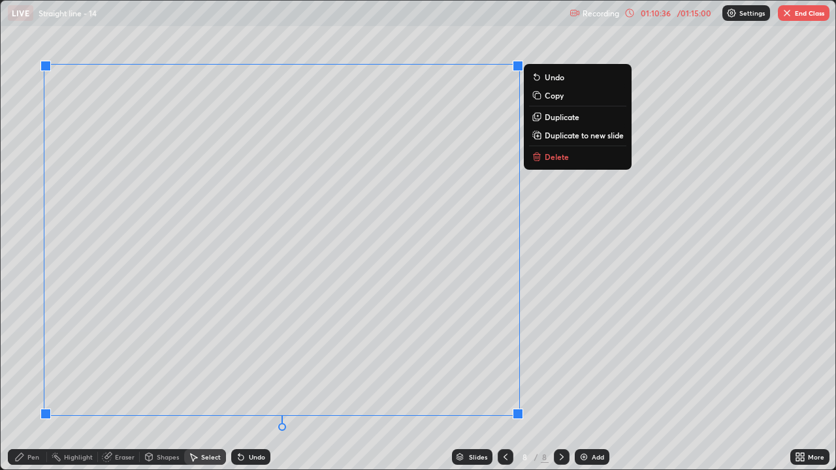
click at [20, 381] on icon at bounding box center [20, 457] width 8 height 8
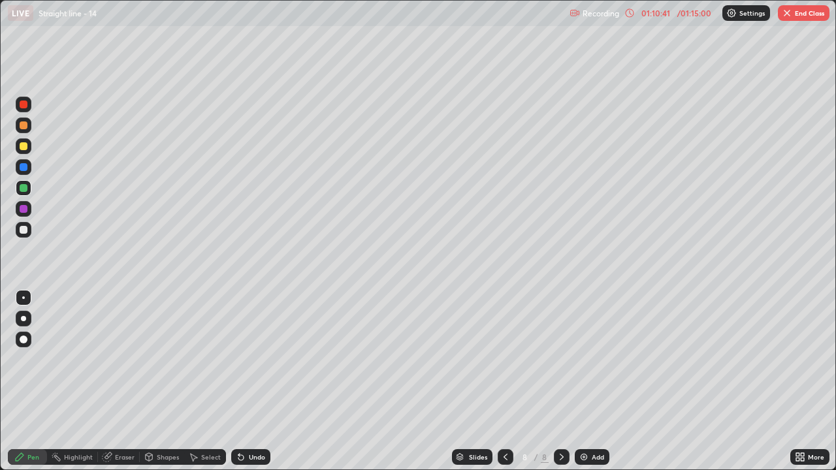
click at [29, 231] on div at bounding box center [24, 230] width 16 height 16
click at [264, 381] on div "Undo" at bounding box center [250, 457] width 39 height 16
click at [259, 381] on div "Undo" at bounding box center [257, 457] width 16 height 7
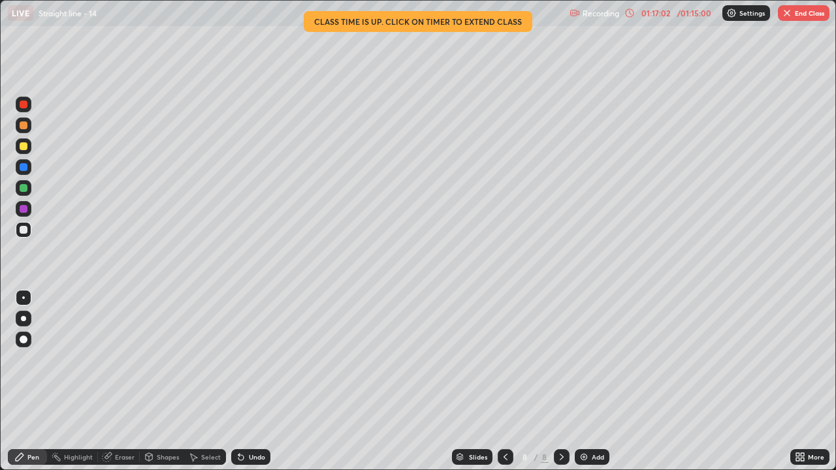
click at [786, 17] on img "button" at bounding box center [786, 13] width 10 height 10
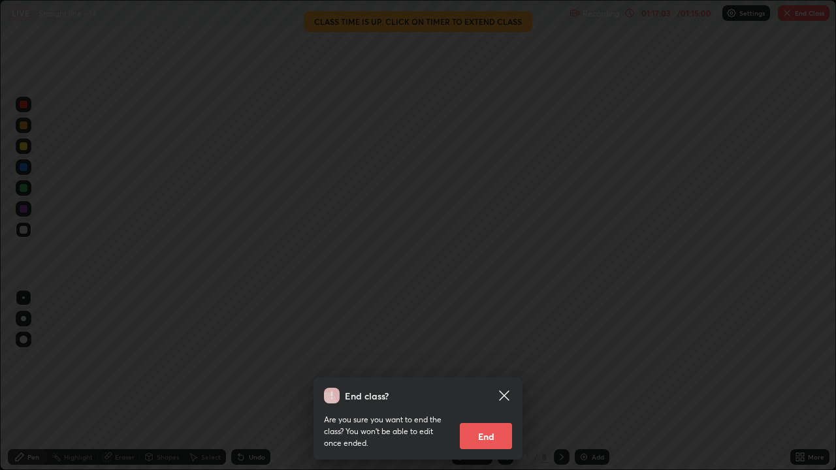
click at [495, 381] on button "End" at bounding box center [486, 436] width 52 height 26
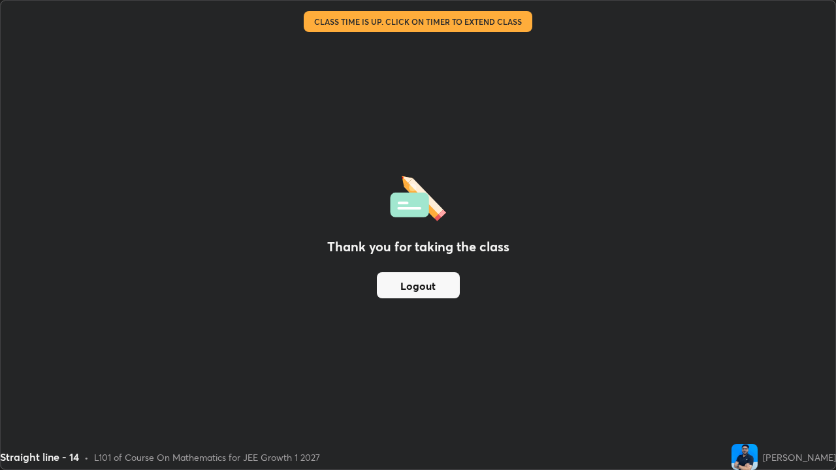
click at [427, 283] on button "Logout" at bounding box center [418, 285] width 83 height 26
